Goal: Task Accomplishment & Management: Manage account settings

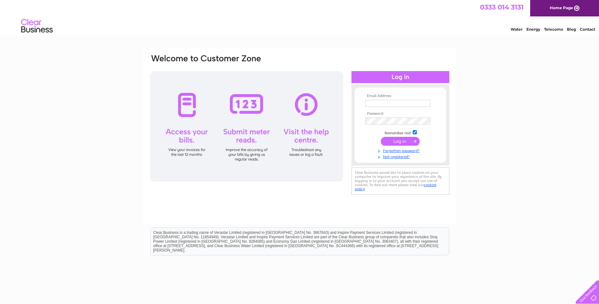
type input "[EMAIL_ADDRESS][PERSON_NAME][DOMAIN_NAME]"
click at [401, 144] on input "submit" at bounding box center [400, 141] width 39 height 9
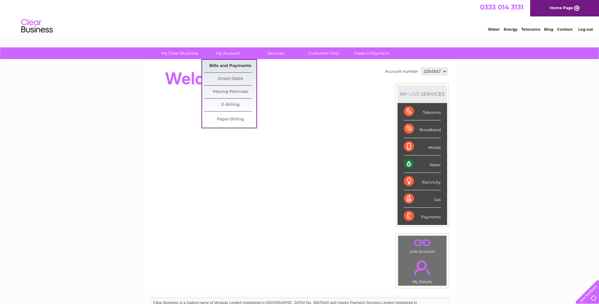
click at [232, 66] on link "Bills and Payments" at bounding box center [230, 66] width 52 height 13
click at [228, 65] on link "Bills and Payments" at bounding box center [230, 66] width 52 height 13
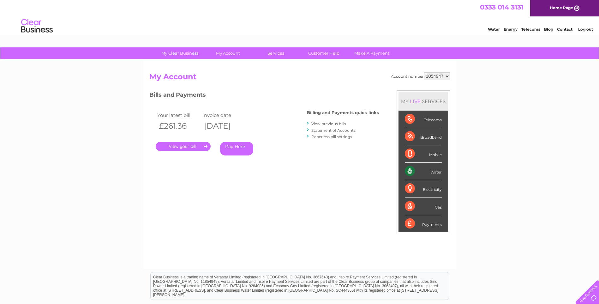
click at [197, 143] on link "." at bounding box center [183, 146] width 55 height 9
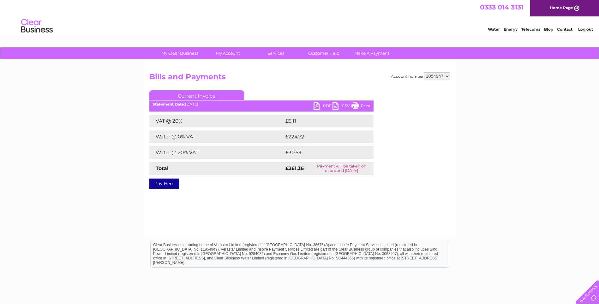
click at [321, 102] on ul "Current Invoice" at bounding box center [261, 96] width 224 height 12
click at [320, 104] on link "PDF" at bounding box center [322, 106] width 19 height 9
